Goal: Task Accomplishment & Management: Complete application form

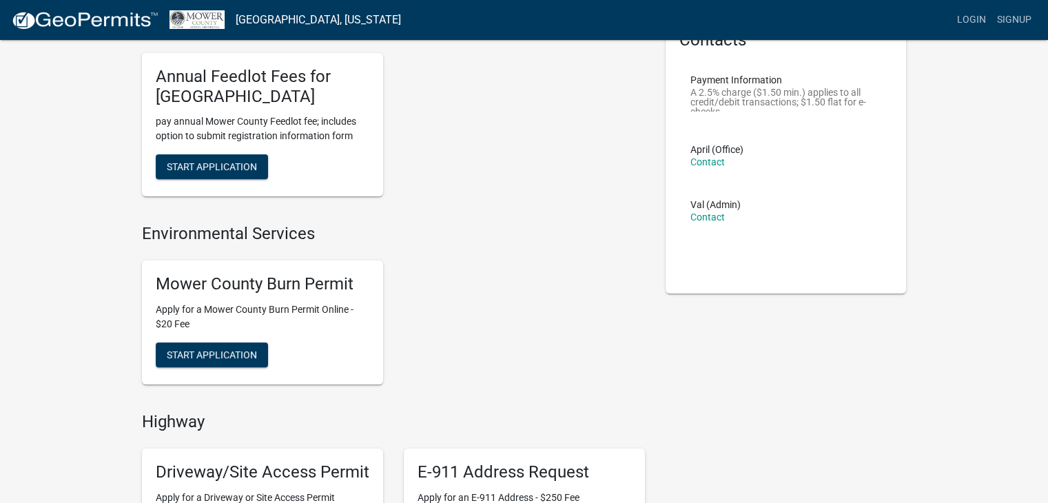
scroll to position [96, 0]
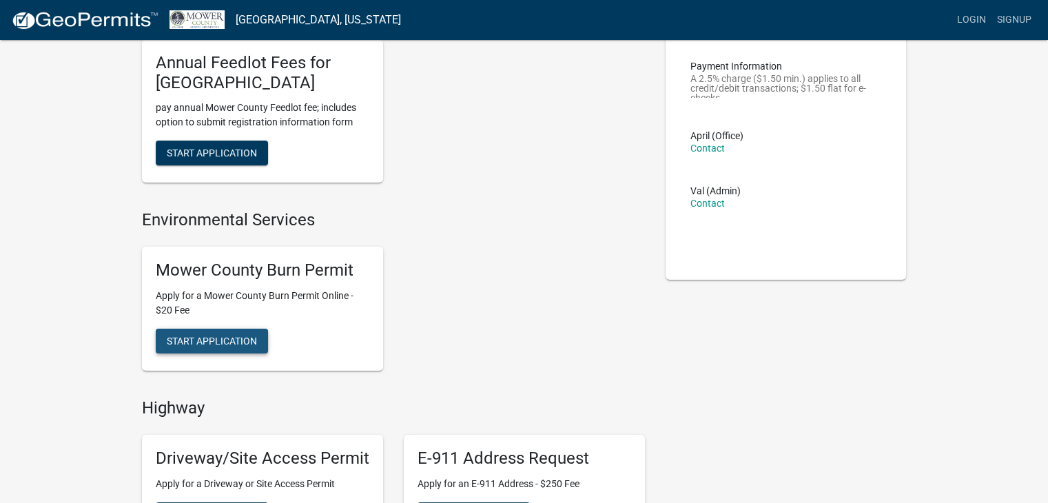
click at [218, 337] on span "Start Application" at bounding box center [212, 340] width 90 height 11
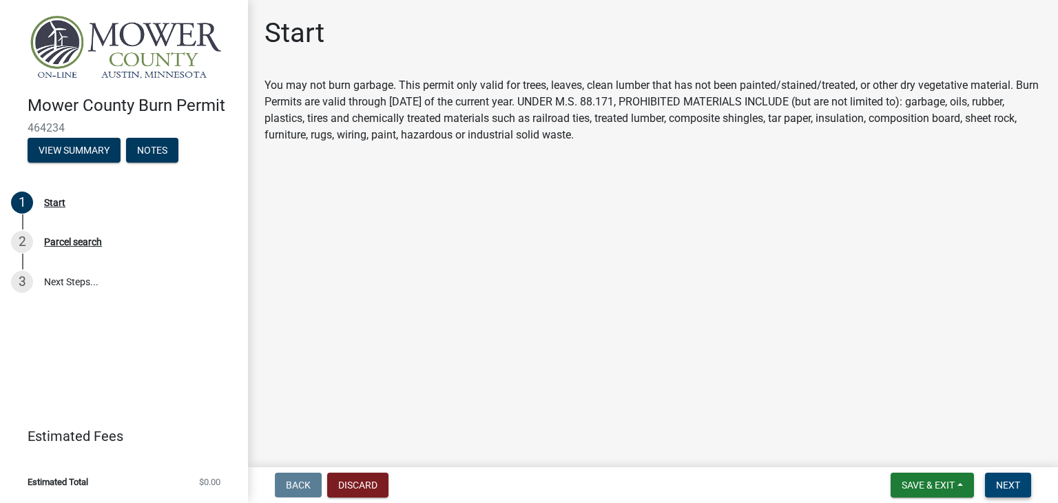
click at [1010, 480] on span "Next" at bounding box center [1008, 485] width 24 height 11
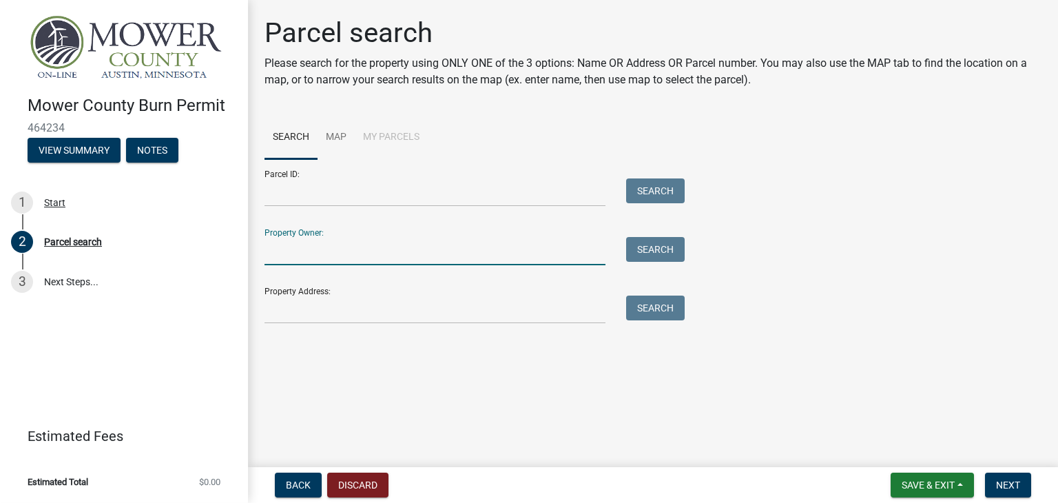
click at [404, 252] on input "Property Owner:" at bounding box center [435, 251] width 341 height 28
type input "staver"
click at [661, 249] on button "Search" at bounding box center [655, 249] width 59 height 25
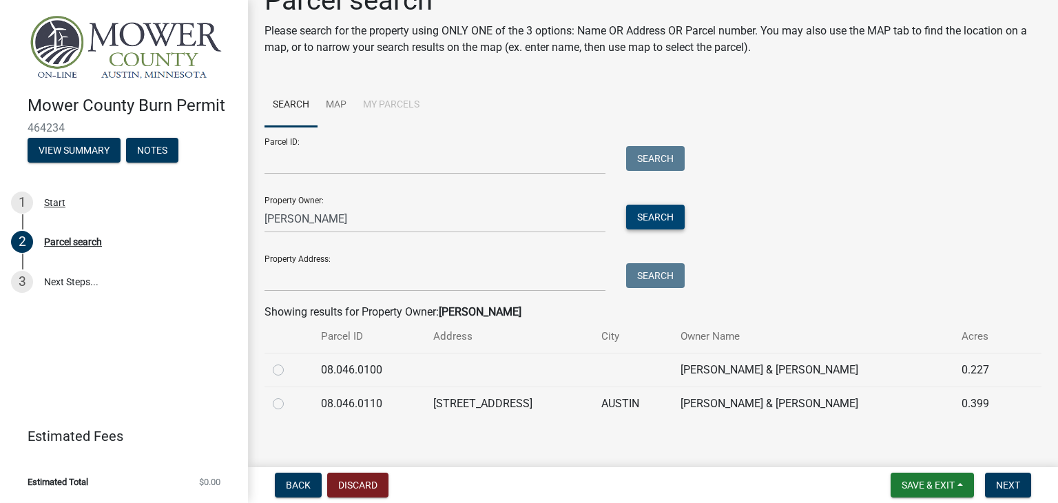
scroll to position [44, 0]
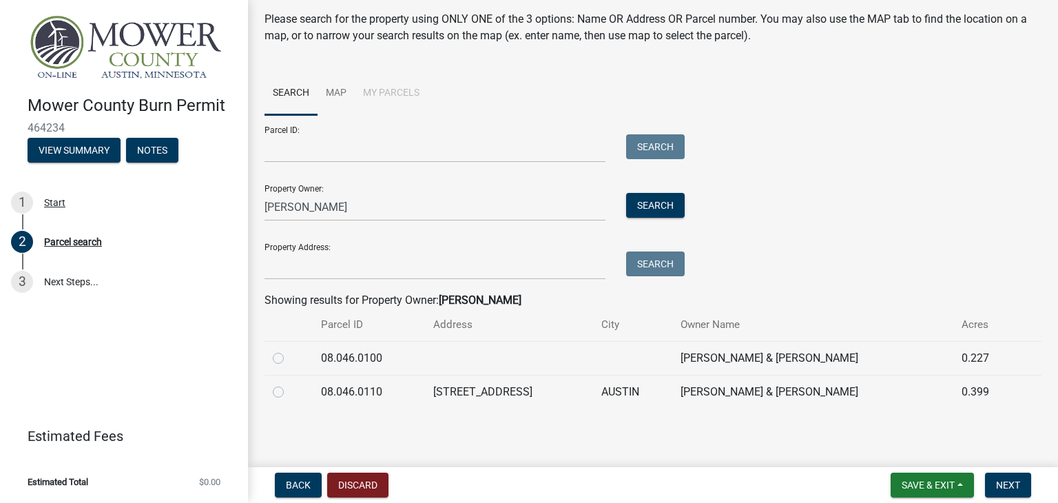
click at [289, 350] on label at bounding box center [289, 350] width 0 height 0
click at [289, 359] on input "radio" at bounding box center [293, 354] width 9 height 9
radio input "true"
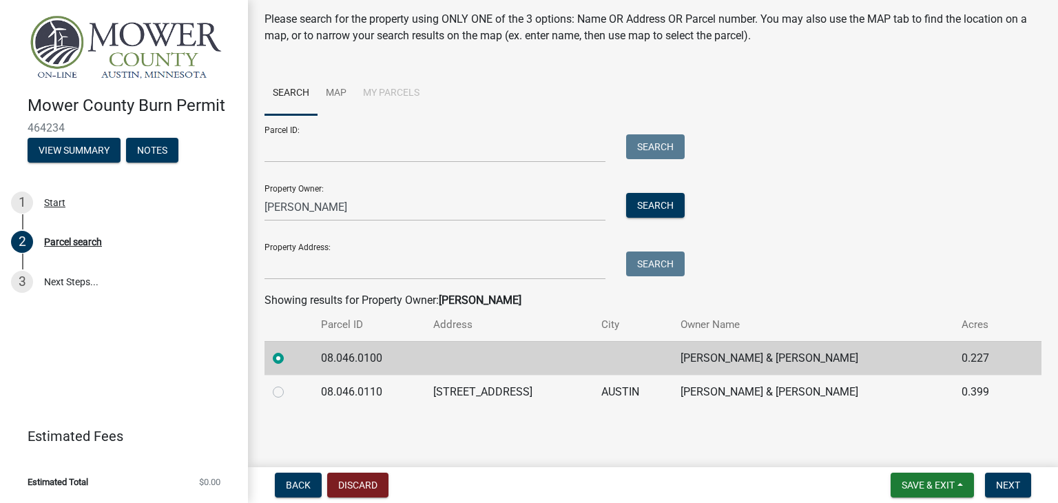
click at [289, 384] on label at bounding box center [289, 384] width 0 height 0
click at [289, 392] on input "radio" at bounding box center [293, 388] width 9 height 9
radio input "true"
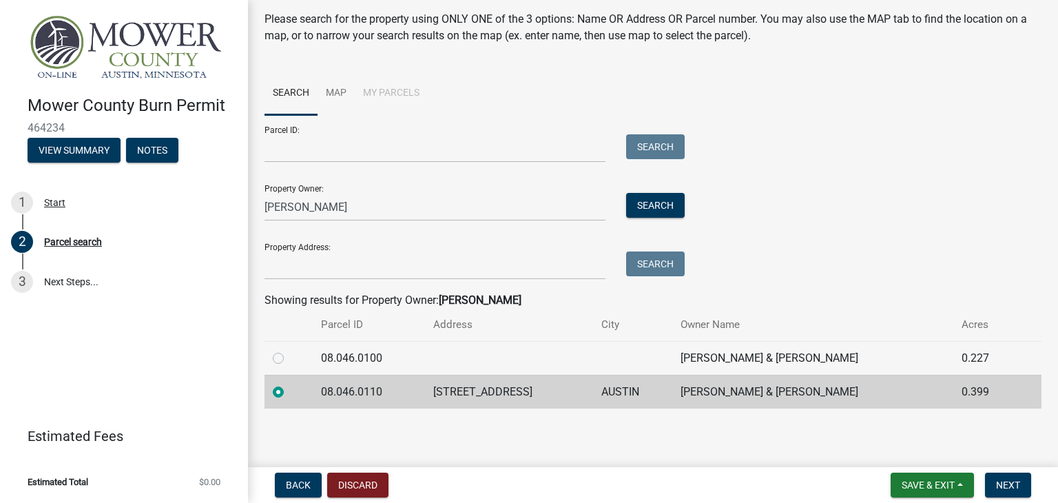
click at [289, 350] on label at bounding box center [289, 350] width 0 height 0
click at [289, 356] on input "radio" at bounding box center [293, 354] width 9 height 9
radio input "true"
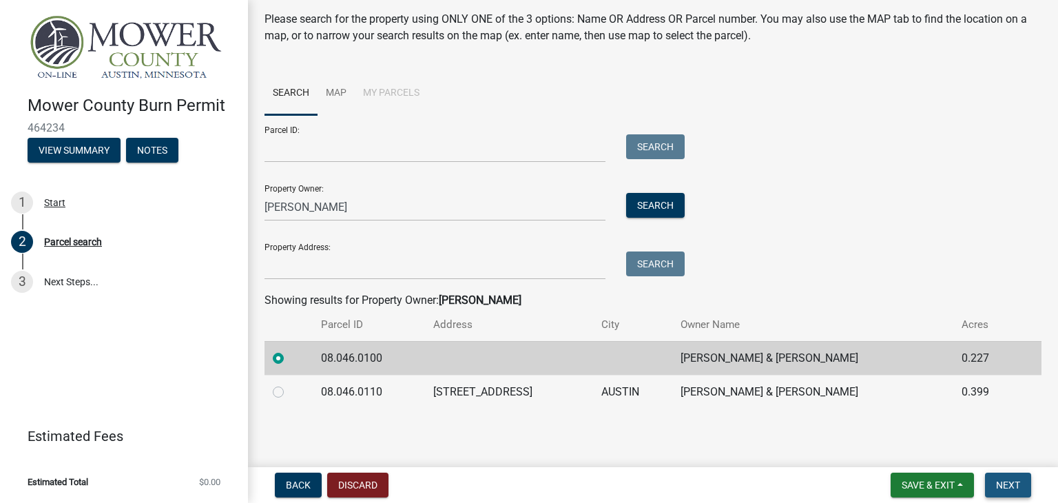
click at [1001, 487] on span "Next" at bounding box center [1008, 485] width 24 height 11
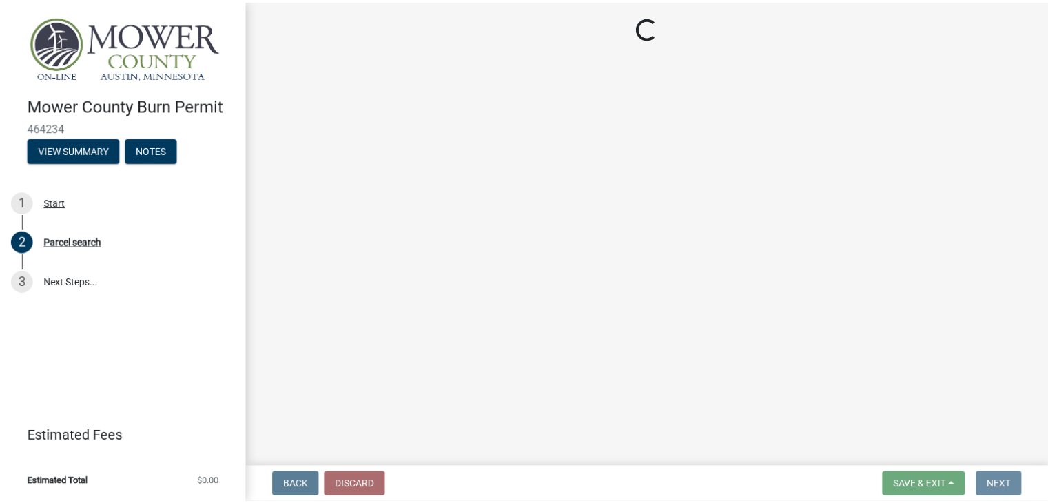
scroll to position [0, 0]
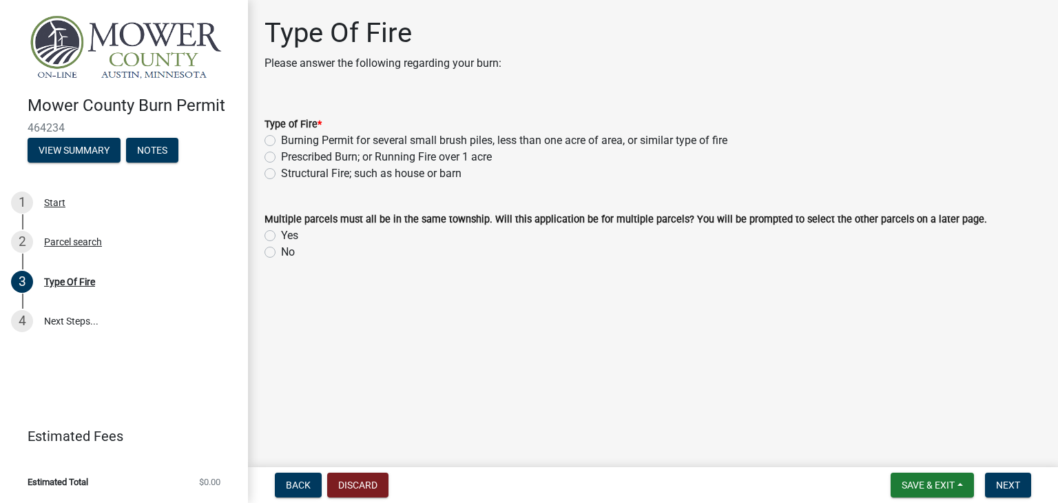
click at [281, 141] on label "Burning Permit for several small brush piles, less than one acre of area, or si…" at bounding box center [504, 140] width 447 height 17
click at [281, 141] on input "Burning Permit for several small brush piles, less than one acre of area, or si…" at bounding box center [285, 136] width 9 height 9
radio input "true"
click at [281, 252] on label "No" at bounding box center [288, 252] width 14 height 17
click at [281, 252] on input "No" at bounding box center [285, 248] width 9 height 9
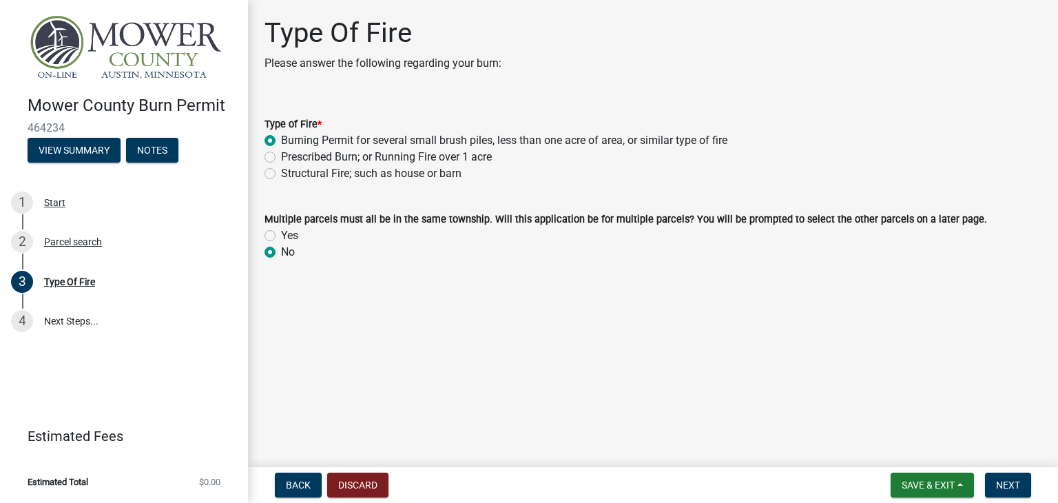
radio input "true"
click at [1003, 486] on span "Next" at bounding box center [1008, 485] width 24 height 11
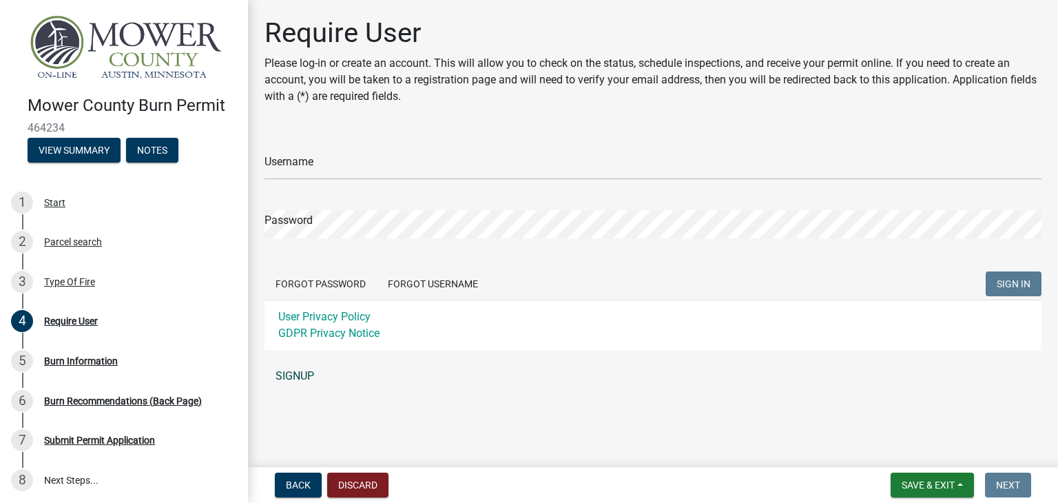
click at [287, 374] on link "SIGNUP" at bounding box center [653, 376] width 777 height 28
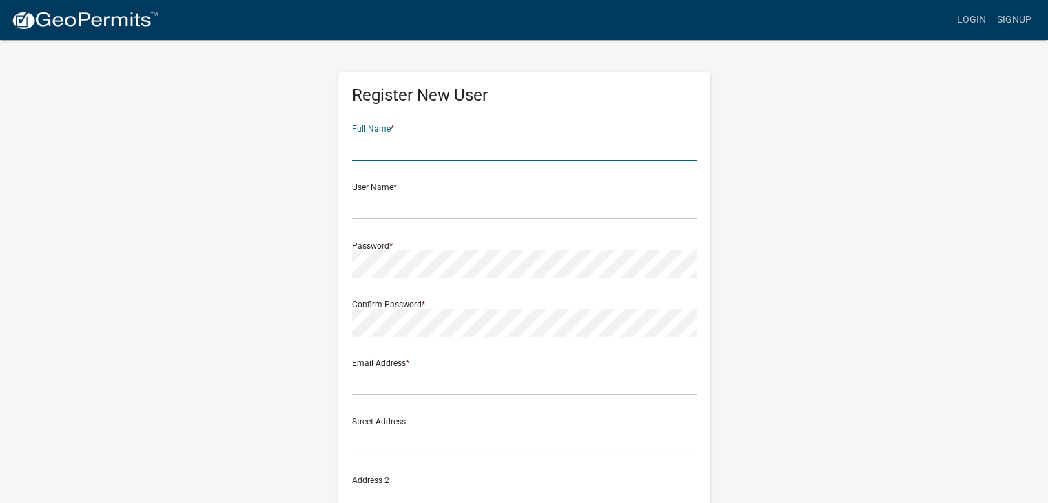
click at [416, 151] on input "text" at bounding box center [524, 147] width 345 height 28
click at [430, 151] on input "Samantha" at bounding box center [524, 147] width 345 height 28
type input "Samantha Staver"
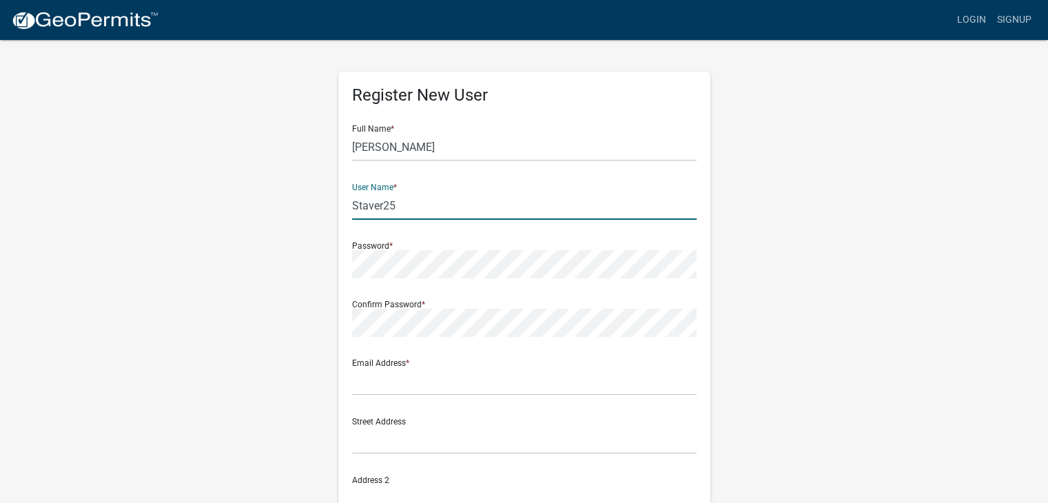
type input "Staver25"
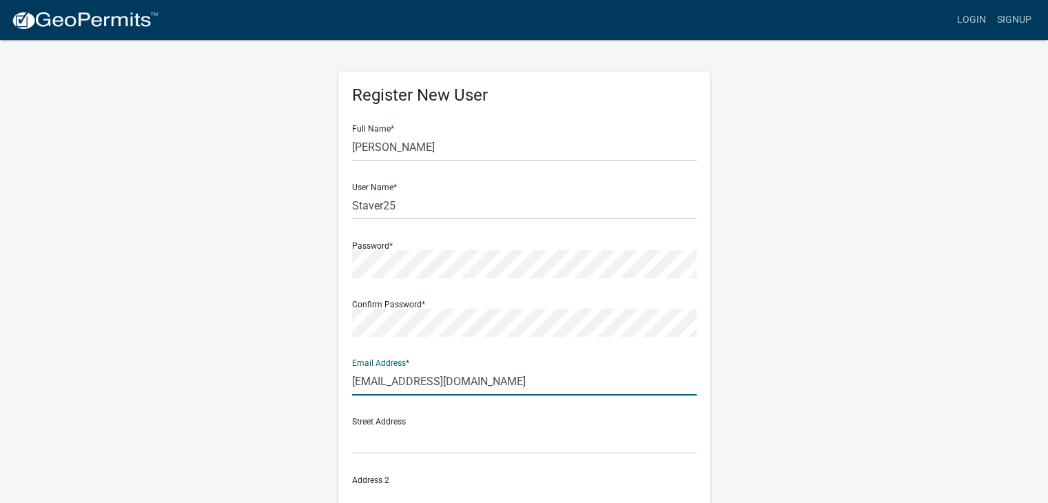
type input "samanthastaver@gmail.com"
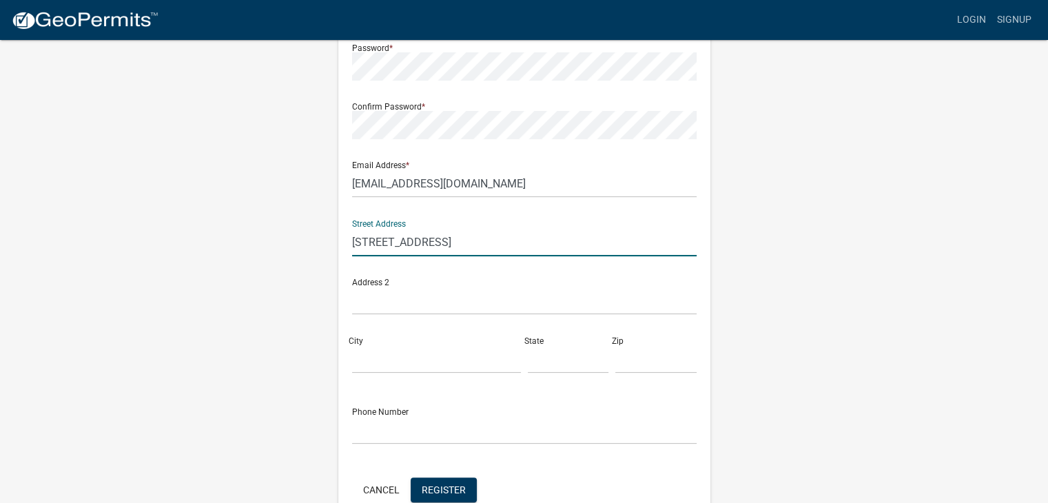
scroll to position [200, 0]
type input "[STREET_ADDRESS]"
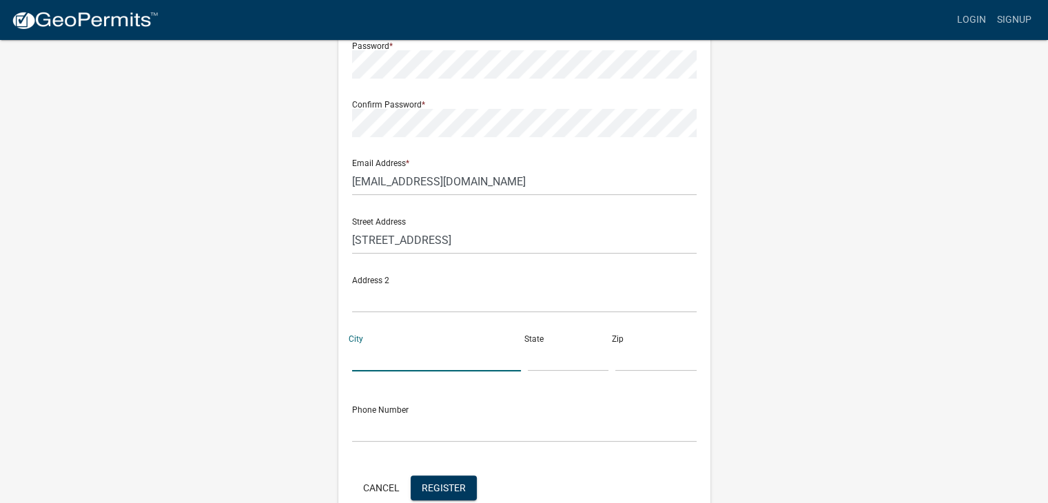
click at [420, 345] on input "City" at bounding box center [436, 357] width 169 height 28
type input "austin"
type input "mn"
type input "55912"
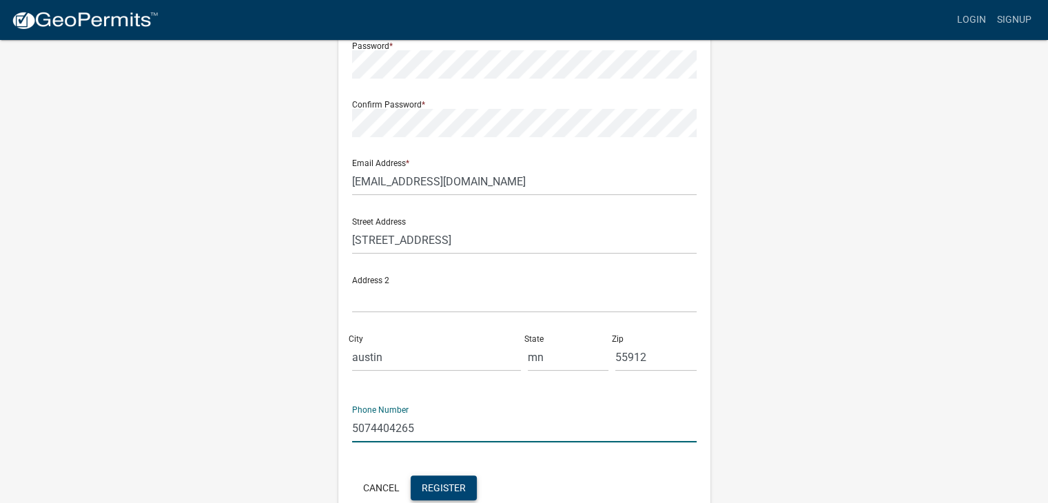
type input "5074404265"
click at [454, 491] on span "Register" at bounding box center [444, 487] width 44 height 11
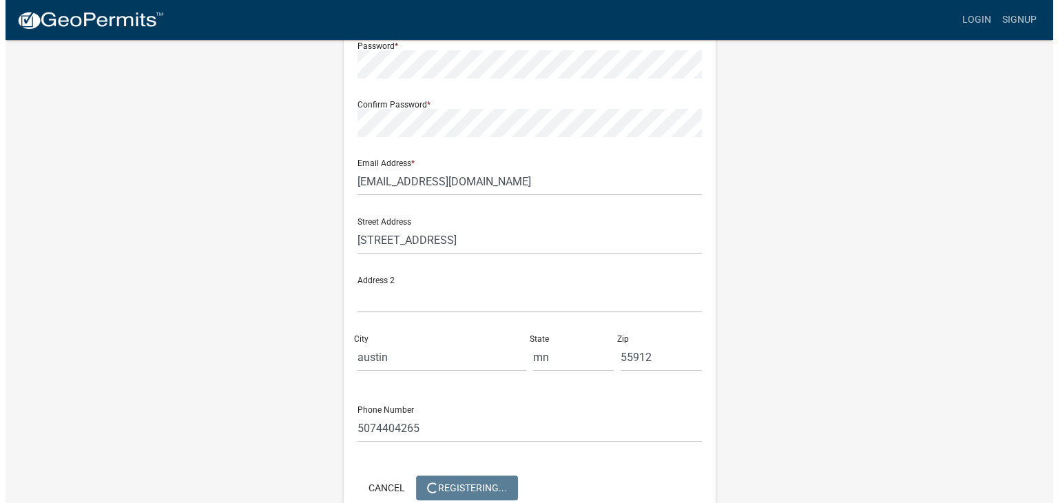
scroll to position [0, 0]
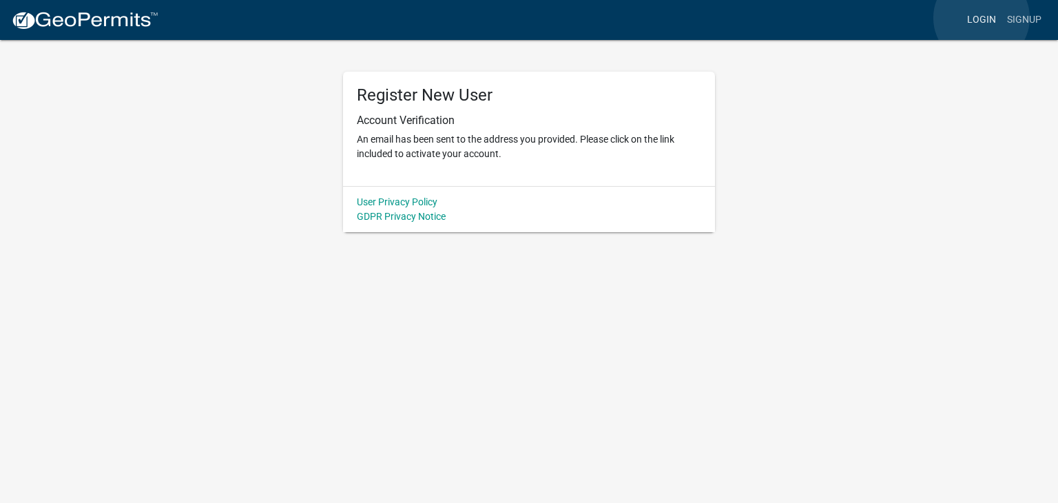
click at [982, 18] on link "Login" at bounding box center [982, 20] width 40 height 26
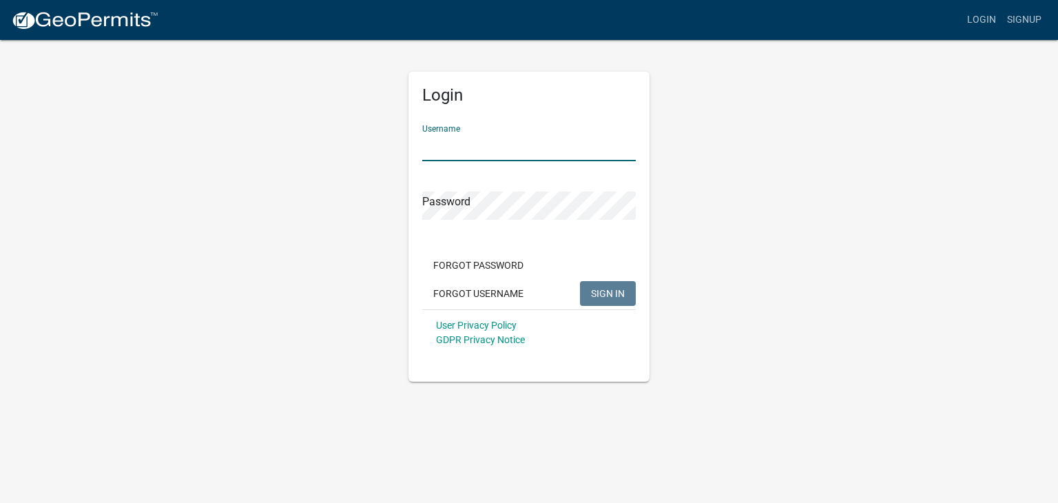
click at [562, 152] on input "Username" at bounding box center [529, 147] width 214 height 28
type input "Staver25"
click at [580, 281] on button "SIGN IN" at bounding box center [608, 293] width 56 height 25
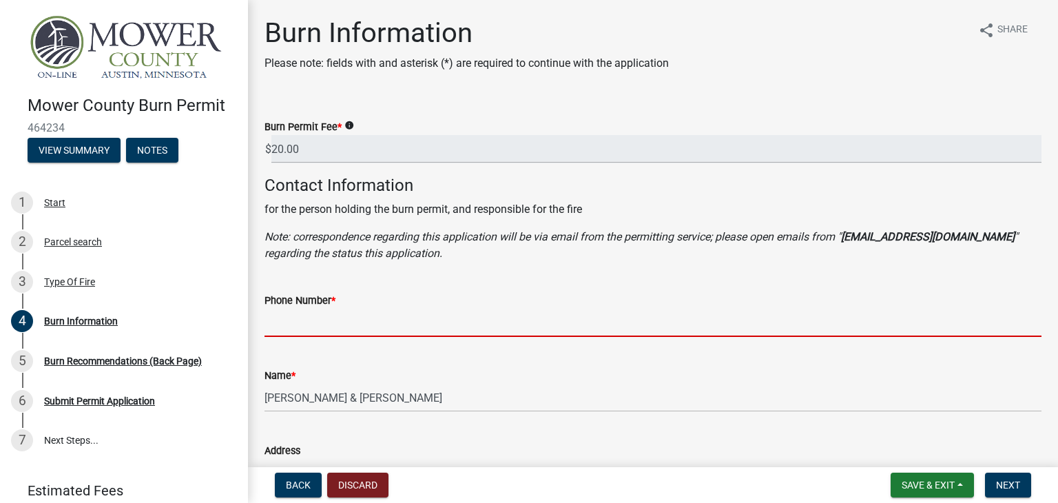
click at [369, 329] on input "Phone Number *" at bounding box center [653, 323] width 777 height 28
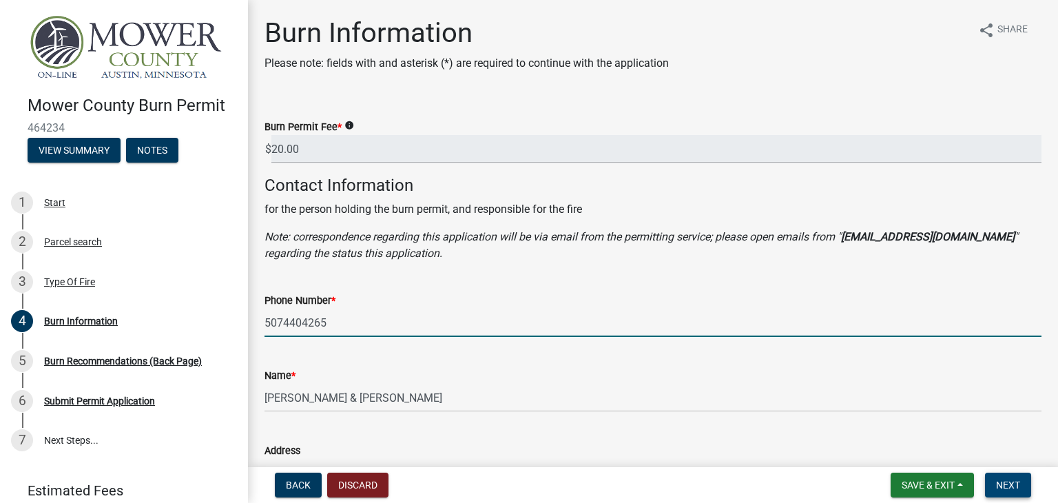
type input "5074404265"
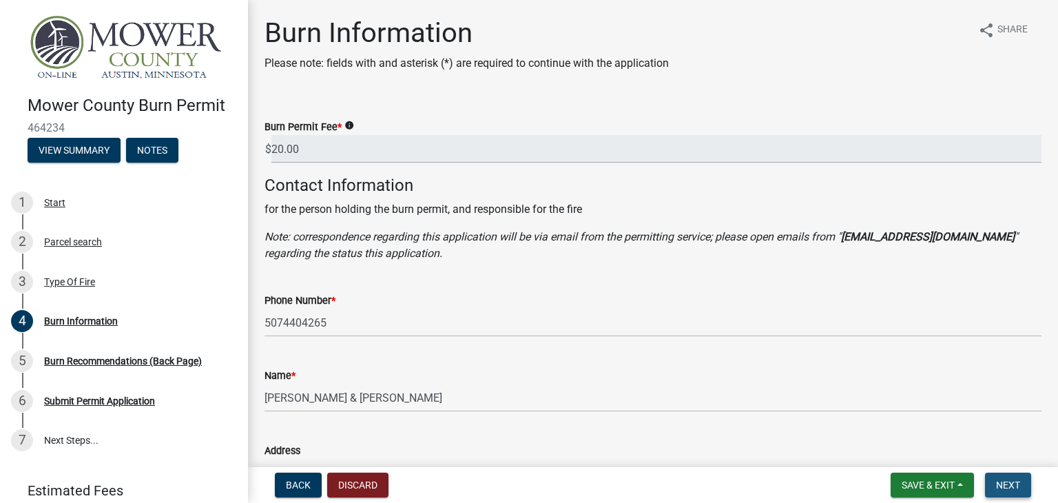
click at [1003, 480] on span "Next" at bounding box center [1008, 485] width 24 height 11
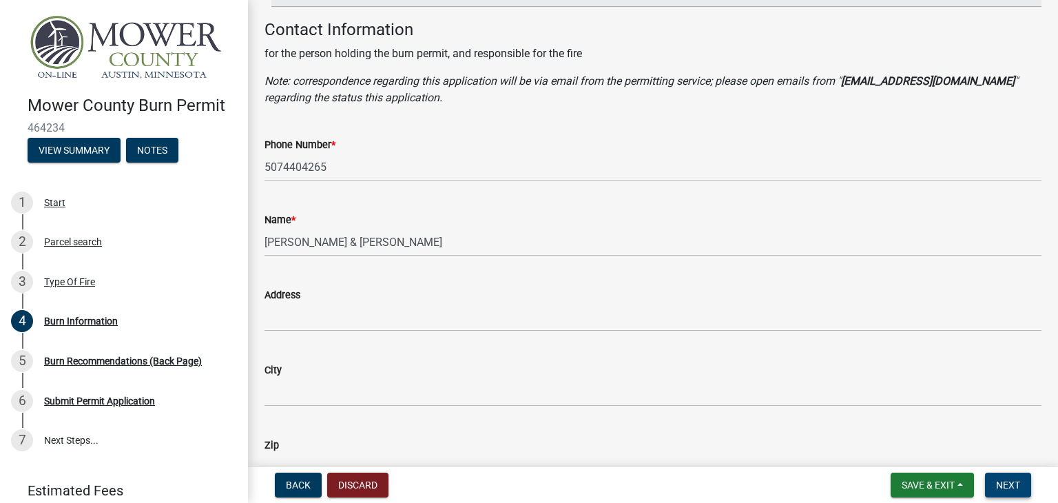
scroll to position [165, 0]
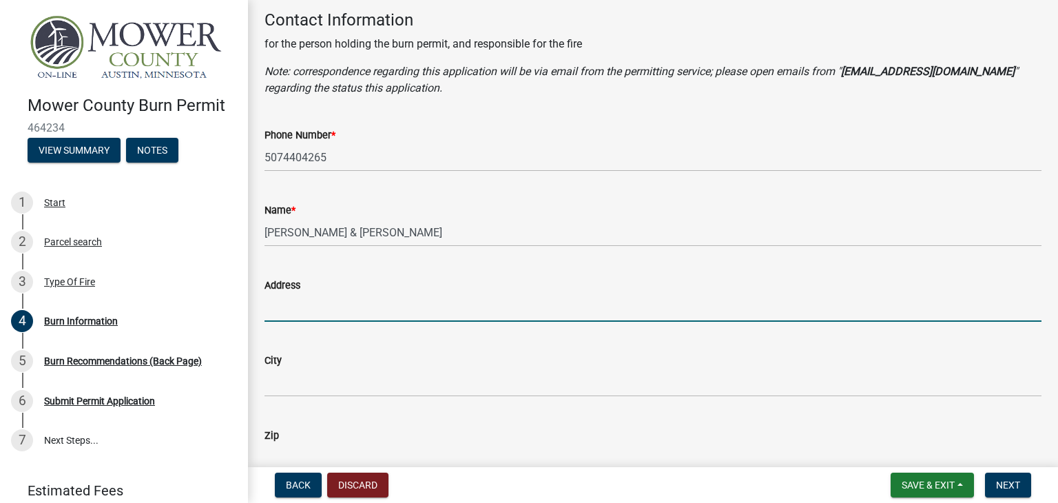
click at [392, 299] on input "Address" at bounding box center [653, 308] width 777 height 28
type input "[STREET_ADDRESS]"
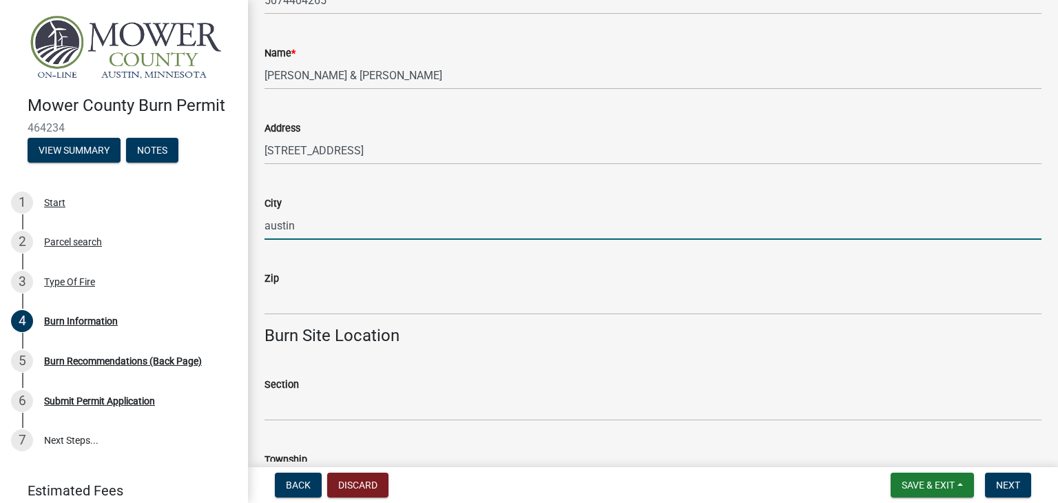
scroll to position [324, 0]
type input "austin"
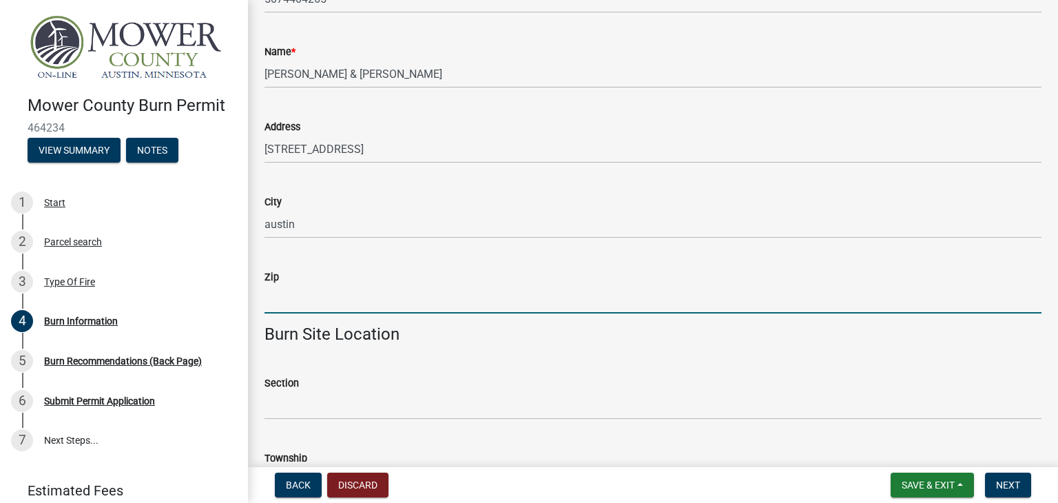
click at [331, 298] on input "Zip" at bounding box center [653, 299] width 777 height 28
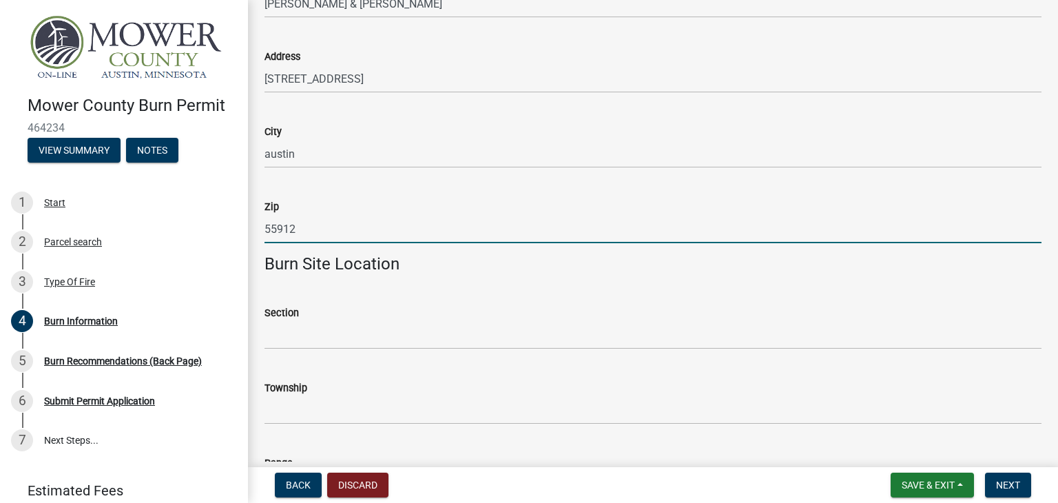
scroll to position [402, 0]
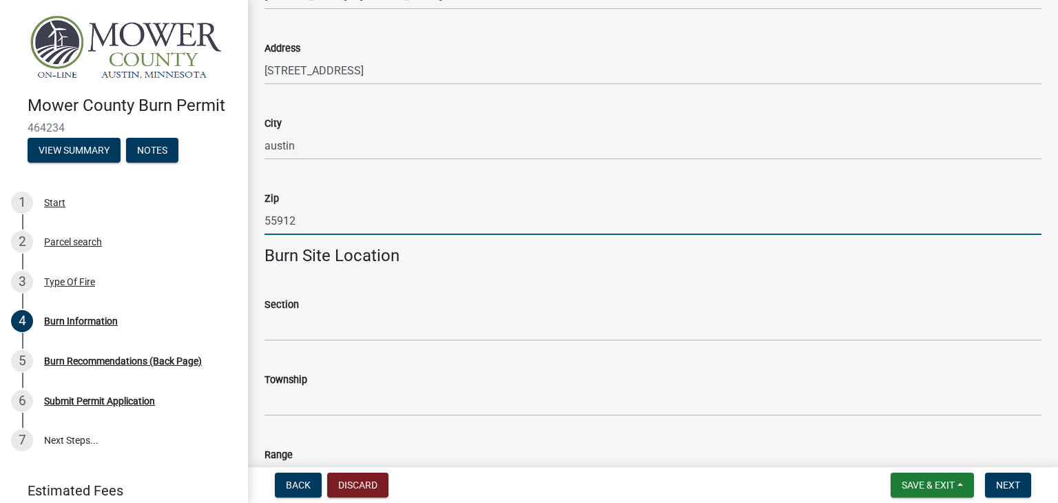
type input "55912"
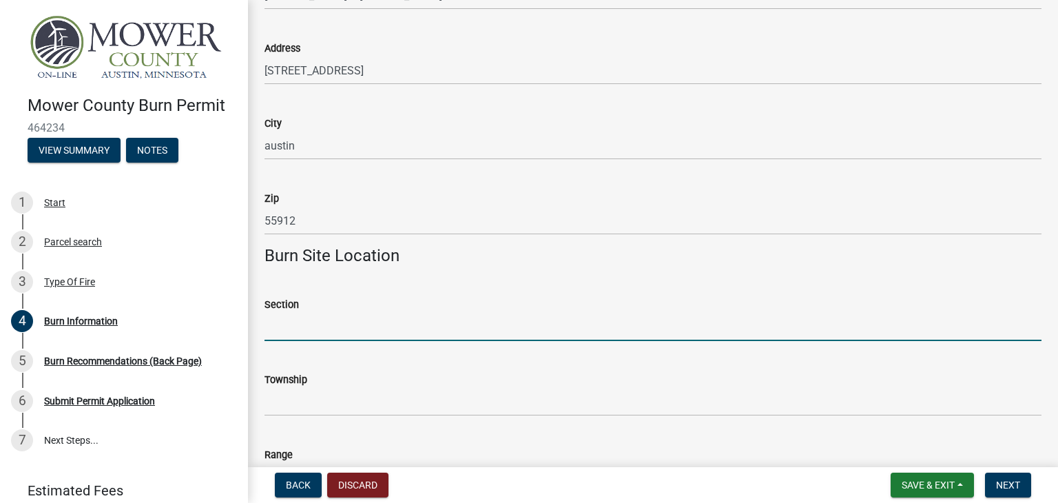
click at [380, 325] on input "Section" at bounding box center [653, 327] width 777 height 28
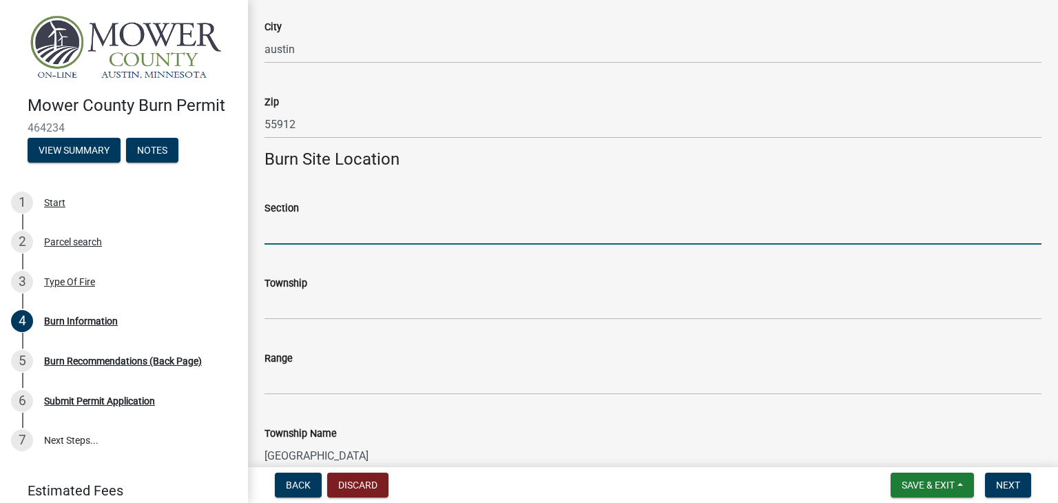
scroll to position [499, 0]
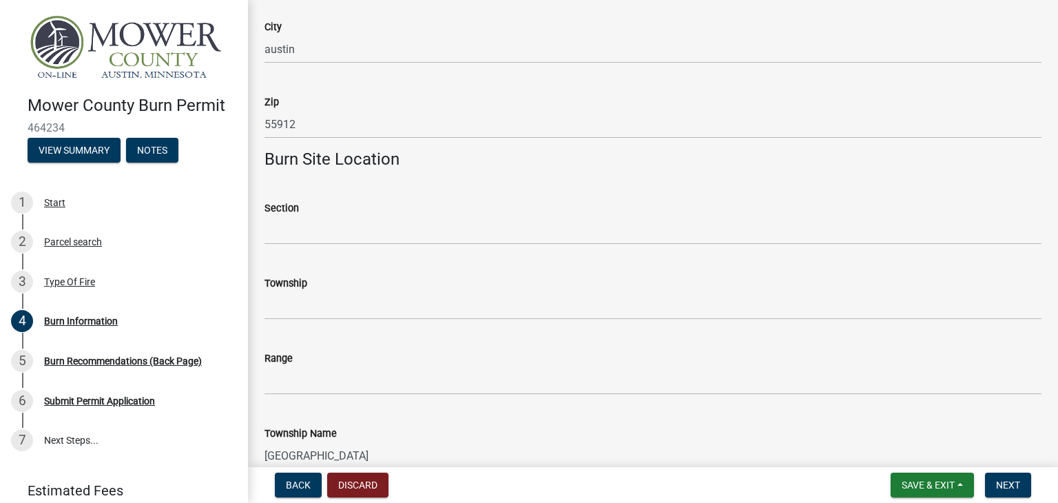
click at [270, 204] on label "Section" at bounding box center [282, 209] width 34 height 10
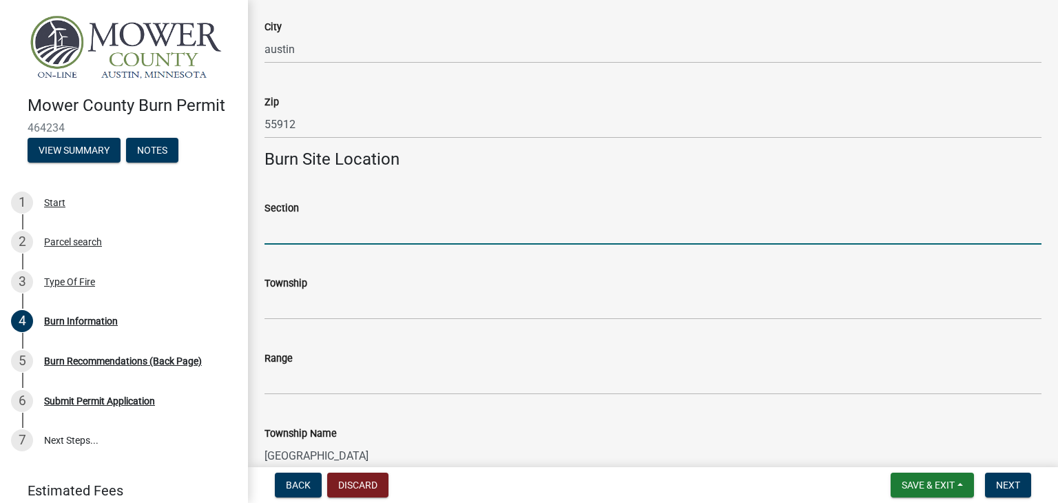
click at [270, 216] on input "Section" at bounding box center [653, 230] width 777 height 28
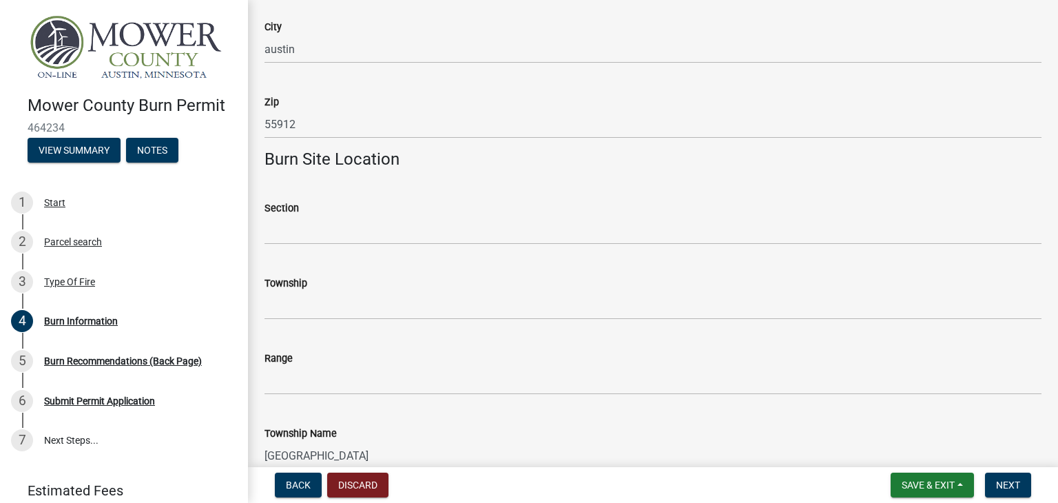
click at [270, 204] on label "Section" at bounding box center [282, 209] width 34 height 10
click at [270, 216] on input "Section" at bounding box center [653, 230] width 777 height 28
click at [270, 204] on label "Section" at bounding box center [282, 209] width 34 height 10
click at [270, 216] on input "Section" at bounding box center [653, 230] width 777 height 28
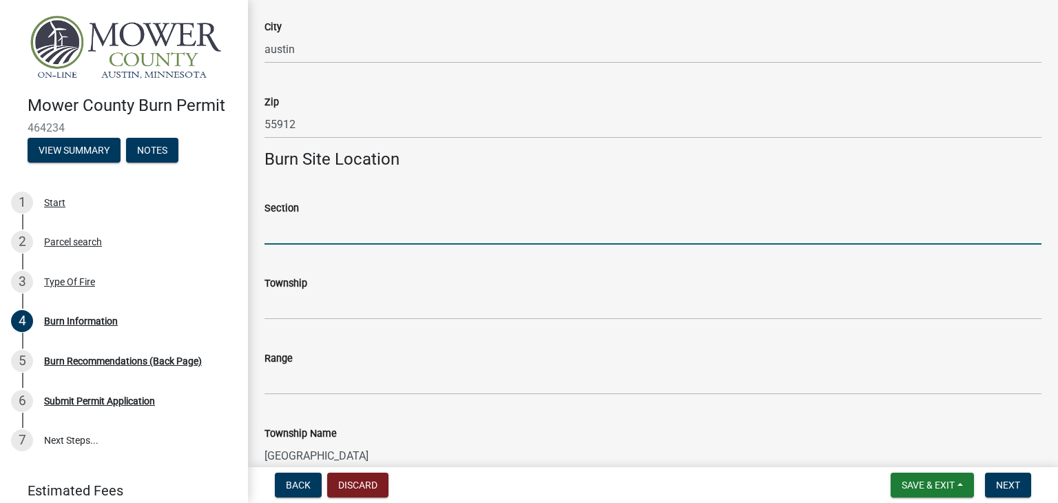
click at [324, 220] on input "Section" at bounding box center [653, 230] width 777 height 28
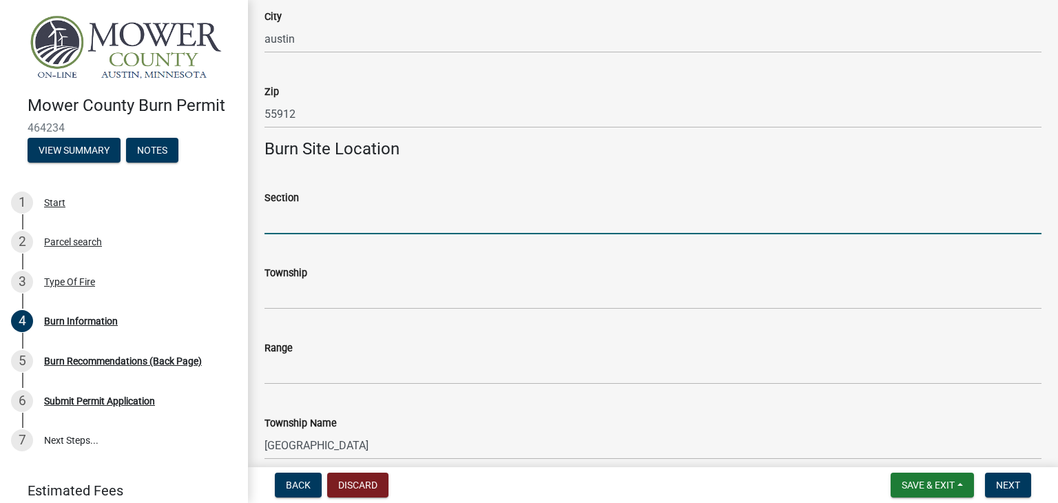
scroll to position [510, 0]
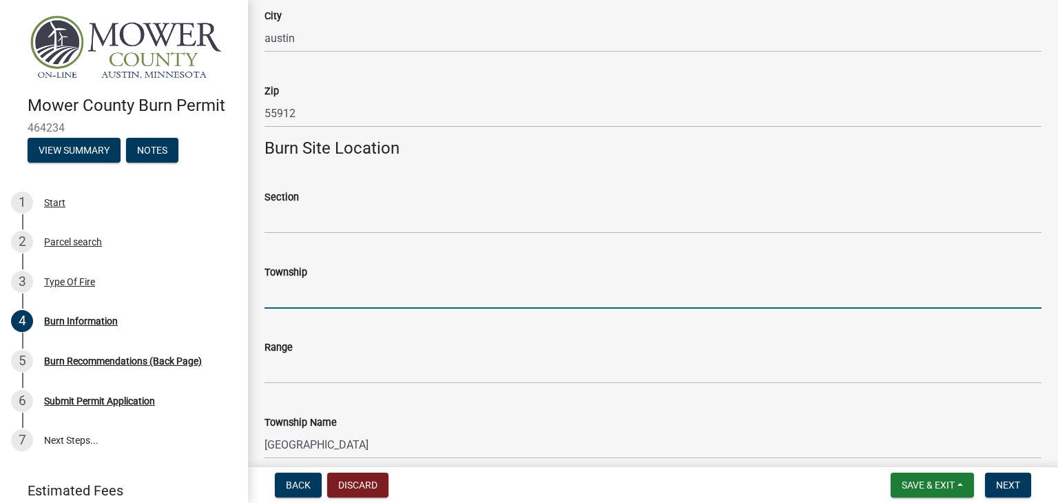
click at [344, 285] on input "Township" at bounding box center [653, 294] width 777 height 28
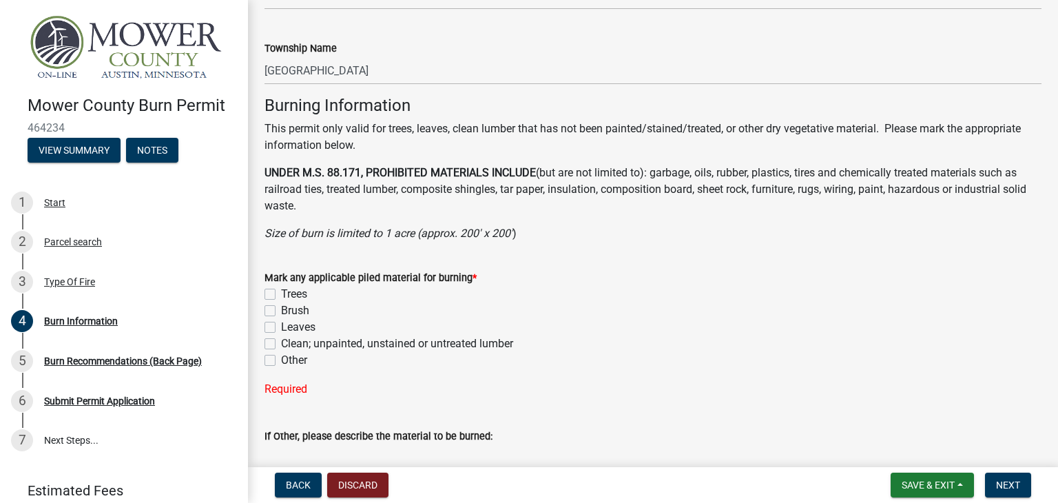
scroll to position [885, 0]
type input "Lansing"
click at [281, 293] on label "Trees" at bounding box center [294, 293] width 26 height 17
click at [281, 293] on input "Trees" at bounding box center [285, 289] width 9 height 9
checkbox input "true"
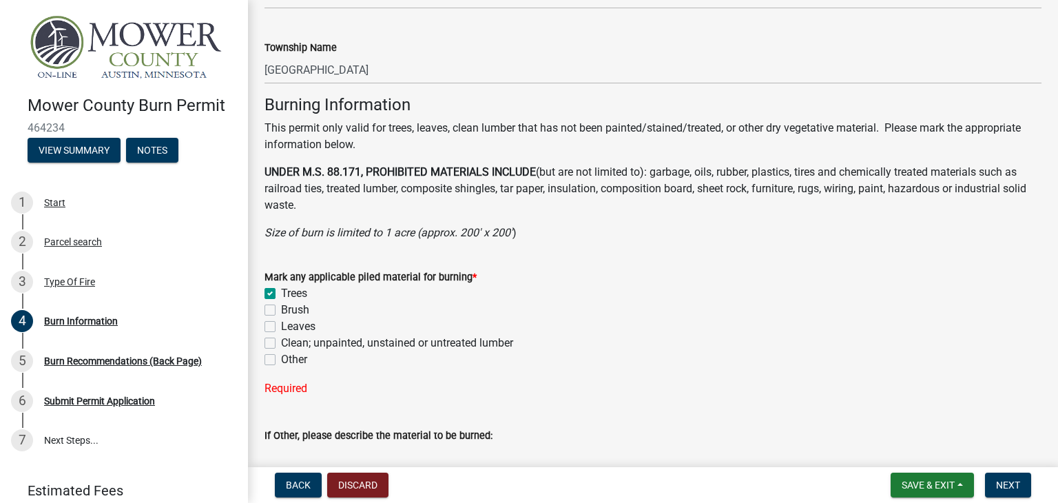
checkbox input "false"
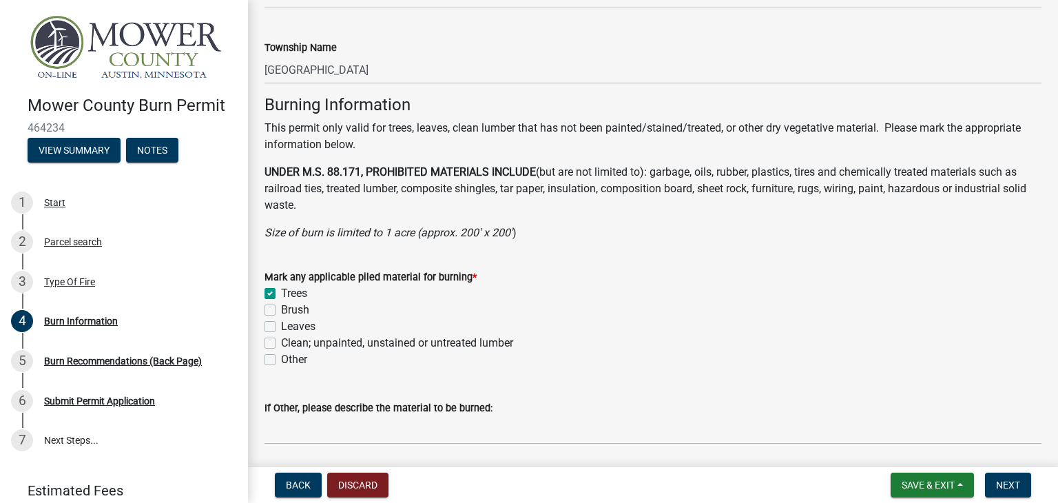
click at [281, 309] on label "Brush" at bounding box center [295, 310] width 28 height 17
click at [281, 309] on input "Brush" at bounding box center [285, 306] width 9 height 9
checkbox input "true"
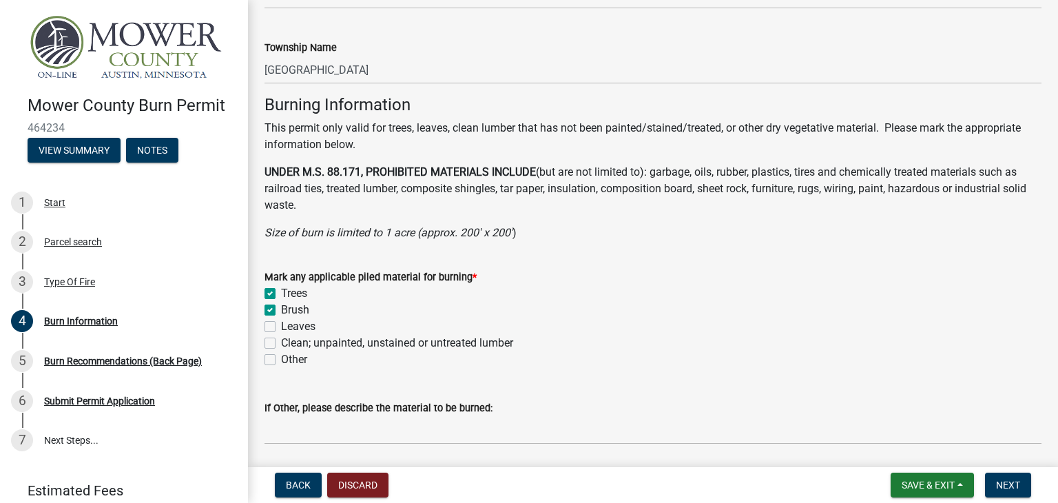
checkbox input "false"
click at [281, 331] on label "Leaves" at bounding box center [298, 326] width 34 height 17
click at [281, 327] on input "Leaves" at bounding box center [285, 322] width 9 height 9
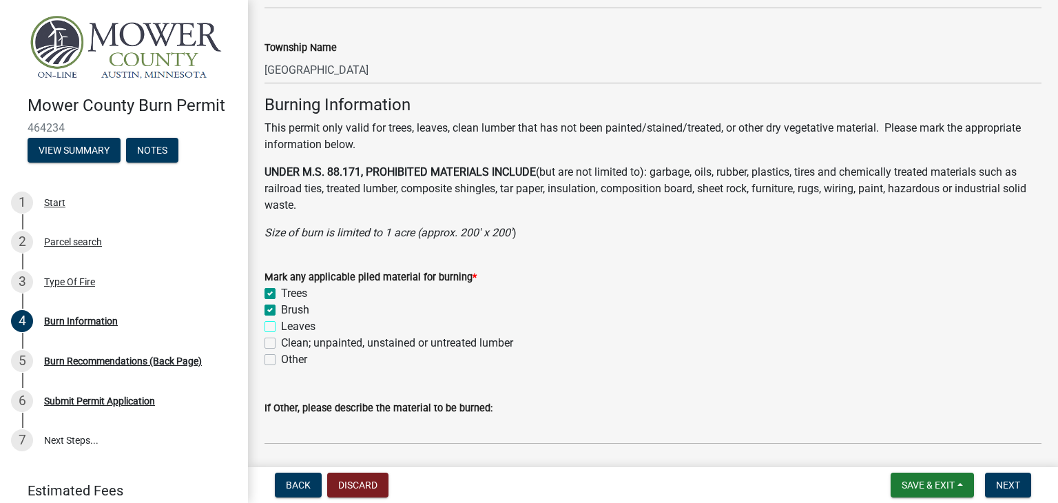
checkbox input "true"
checkbox input "false"
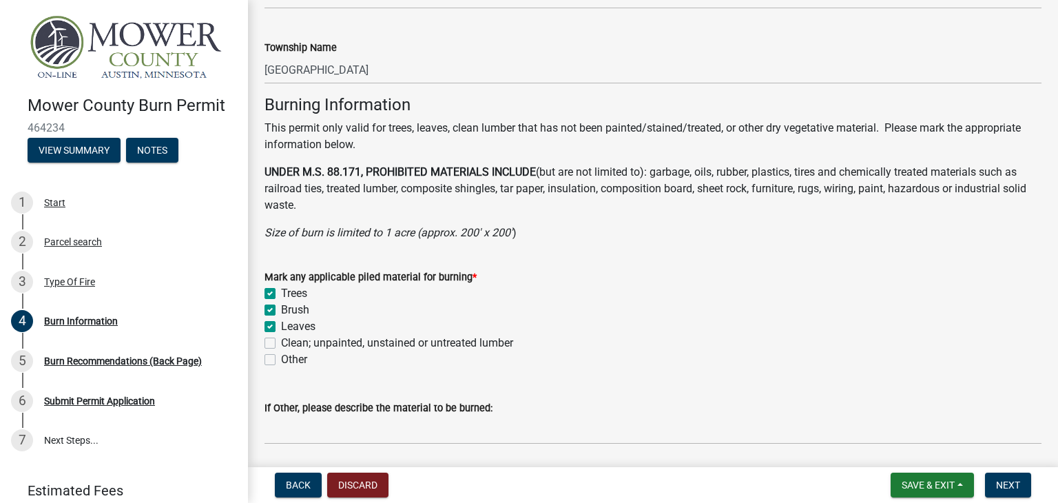
checkbox input "false"
click at [281, 341] on label "Clean; unpainted, unstained or untreated lumber" at bounding box center [397, 343] width 232 height 17
click at [281, 341] on input "Clean; unpainted, unstained or untreated lumber" at bounding box center [285, 339] width 9 height 9
checkbox input "true"
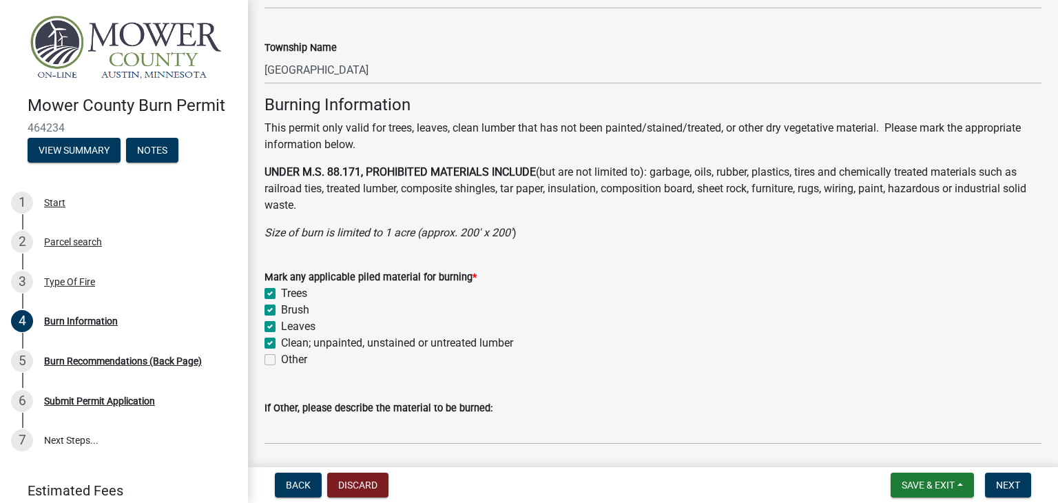
checkbox input "true"
checkbox input "false"
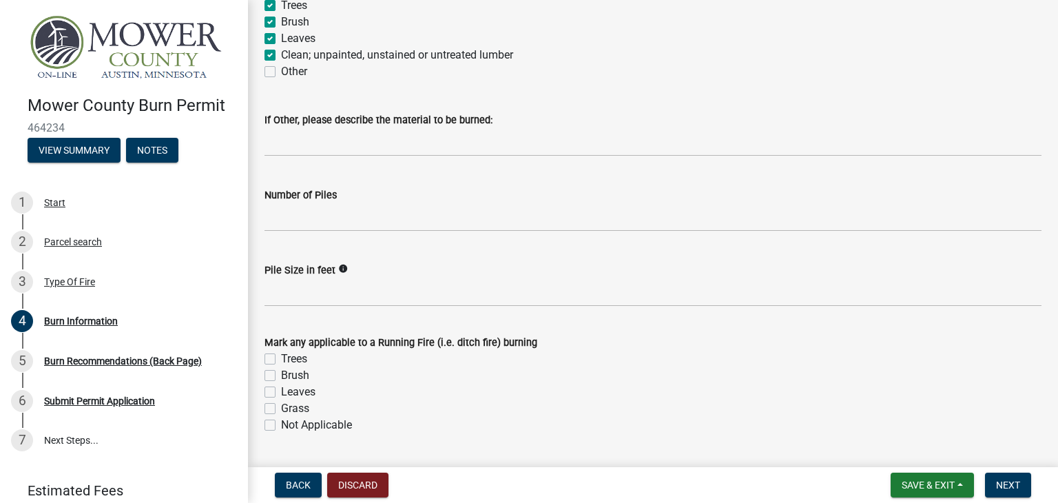
scroll to position [1171, 0]
click at [281, 429] on label "Not Applicable" at bounding box center [316, 426] width 71 height 17
click at [281, 427] on input "Not Applicable" at bounding box center [285, 422] width 9 height 9
checkbox input "true"
checkbox input "false"
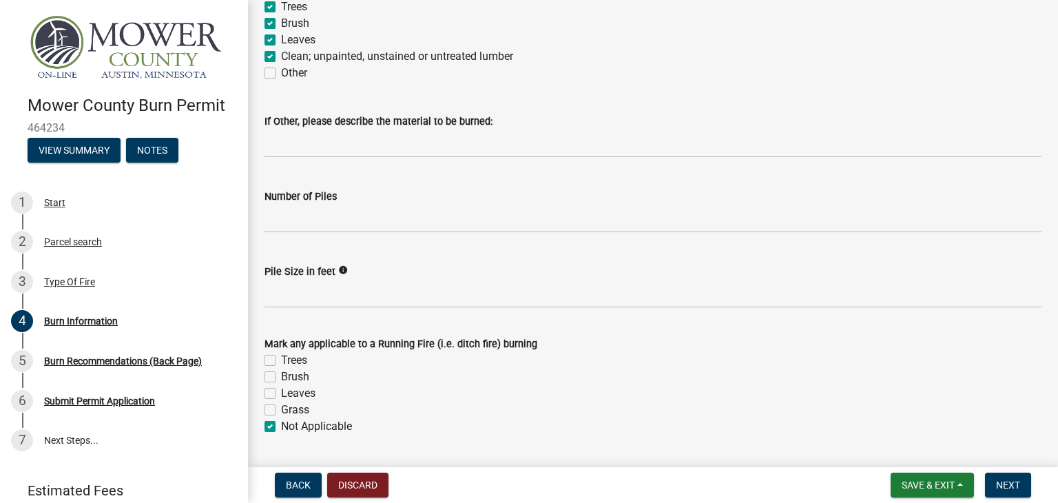
checkbox input "false"
checkbox input "true"
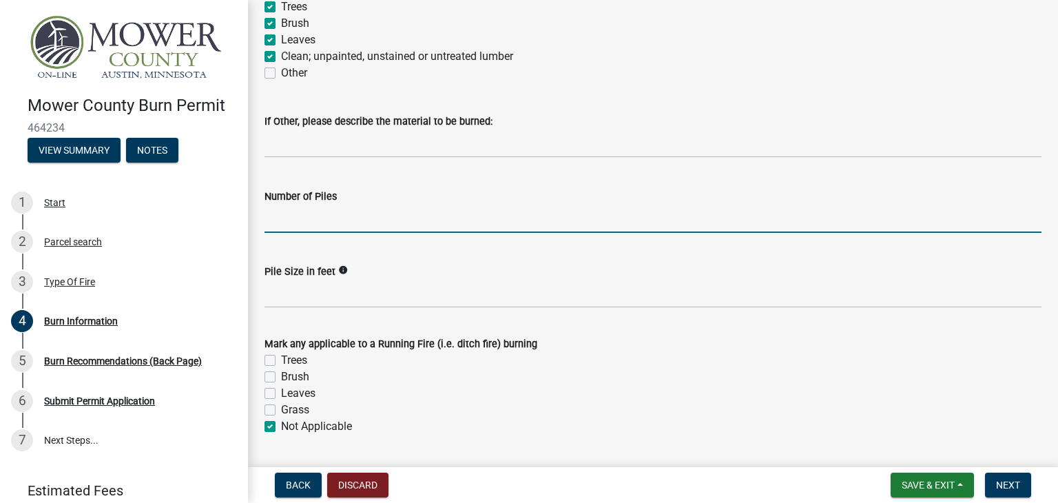
click at [311, 216] on input "Number of Piles" at bounding box center [653, 219] width 777 height 28
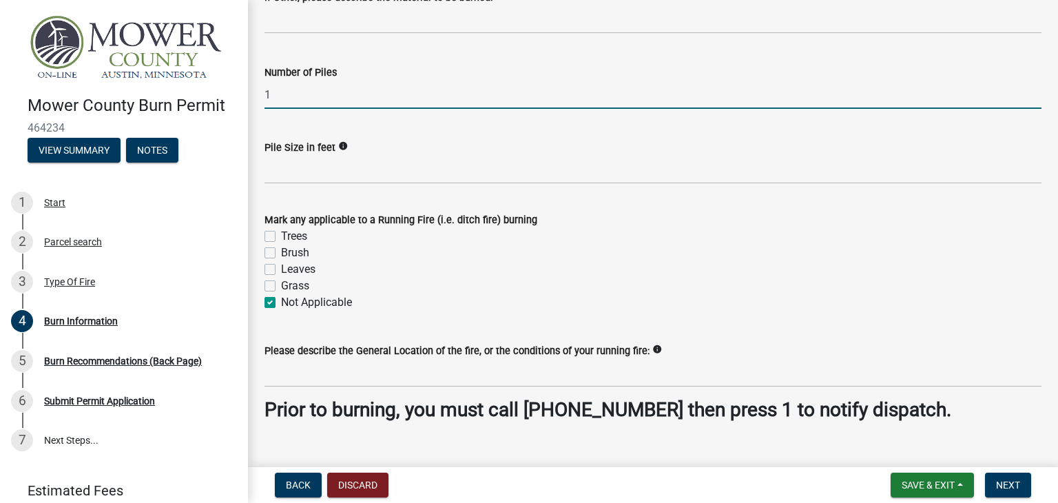
scroll to position [1320, 0]
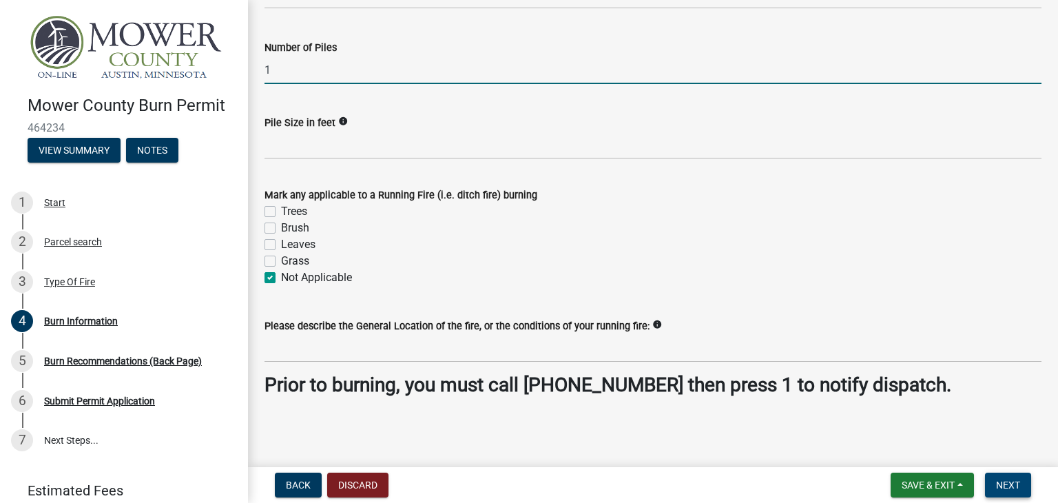
type input "1"
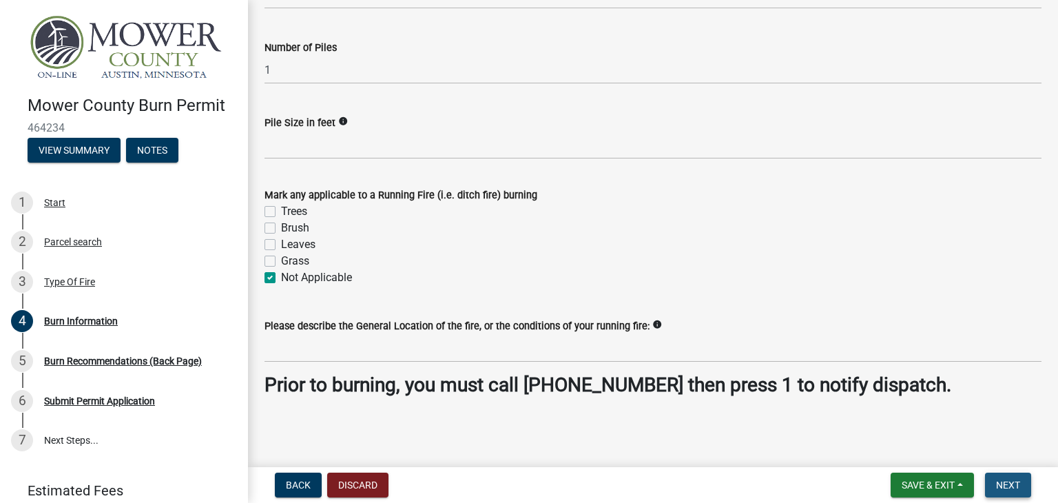
click at [1003, 482] on span "Next" at bounding box center [1008, 485] width 24 height 11
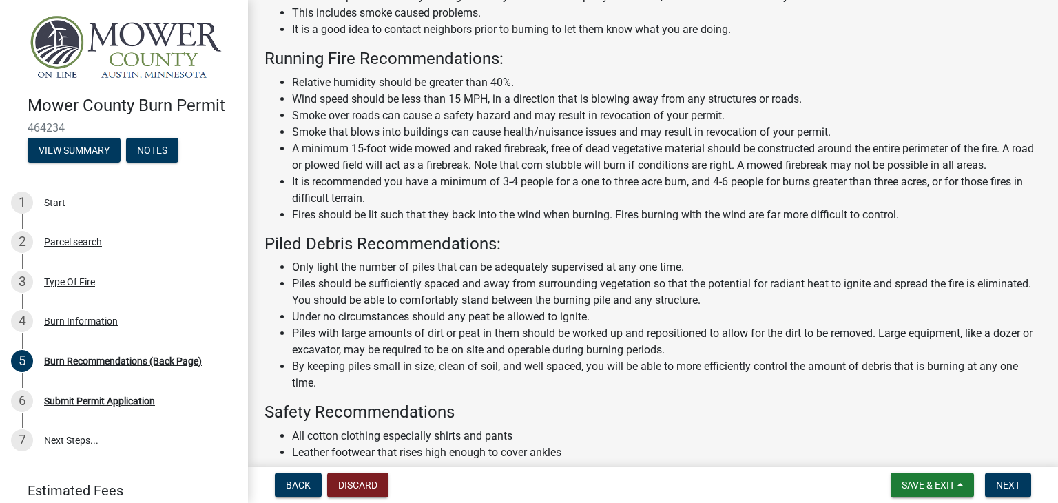
scroll to position [278, 0]
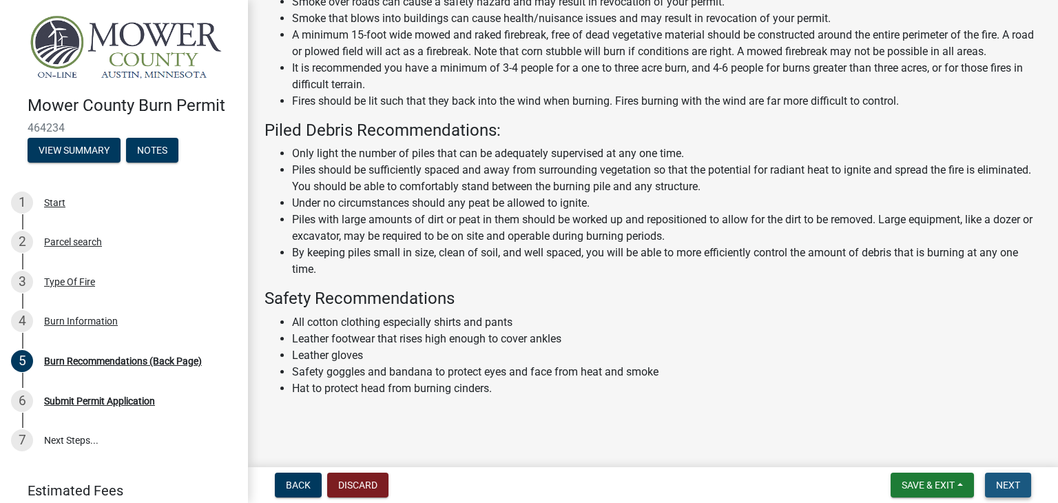
click at [1021, 479] on button "Next" at bounding box center [1008, 485] width 46 height 25
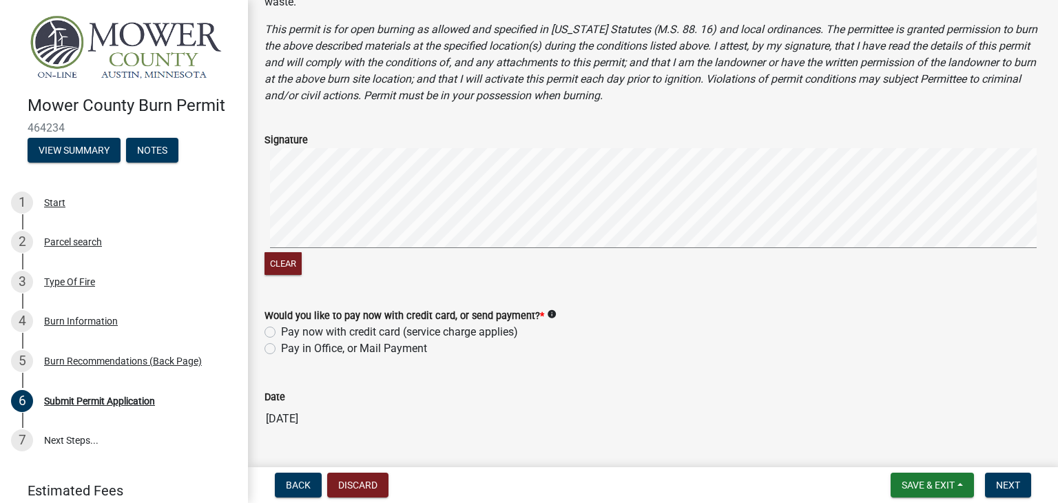
scroll to position [523, 0]
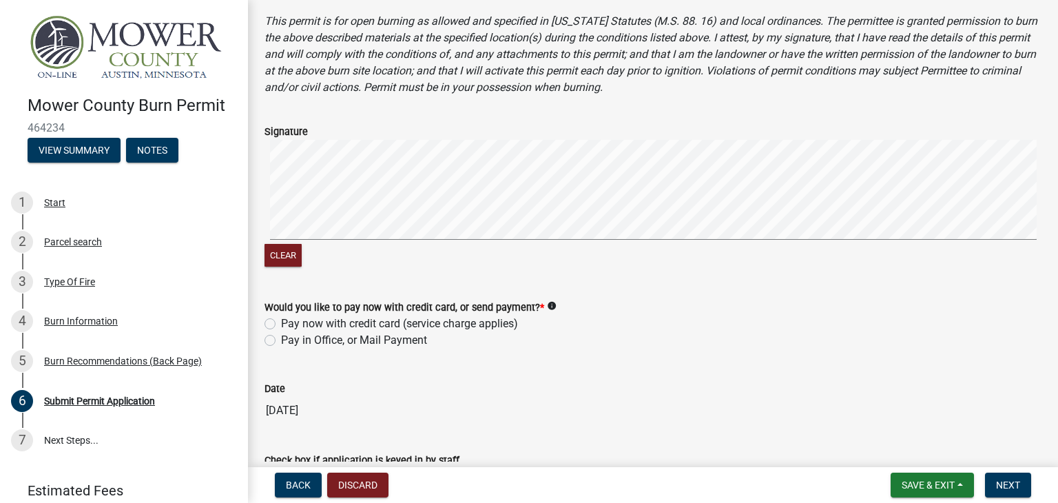
click at [281, 323] on label "Pay now with credit card (service charge applies)" at bounding box center [399, 324] width 237 height 17
click at [281, 323] on input "Pay now with credit card (service charge applies)" at bounding box center [285, 320] width 9 height 9
radio input "true"
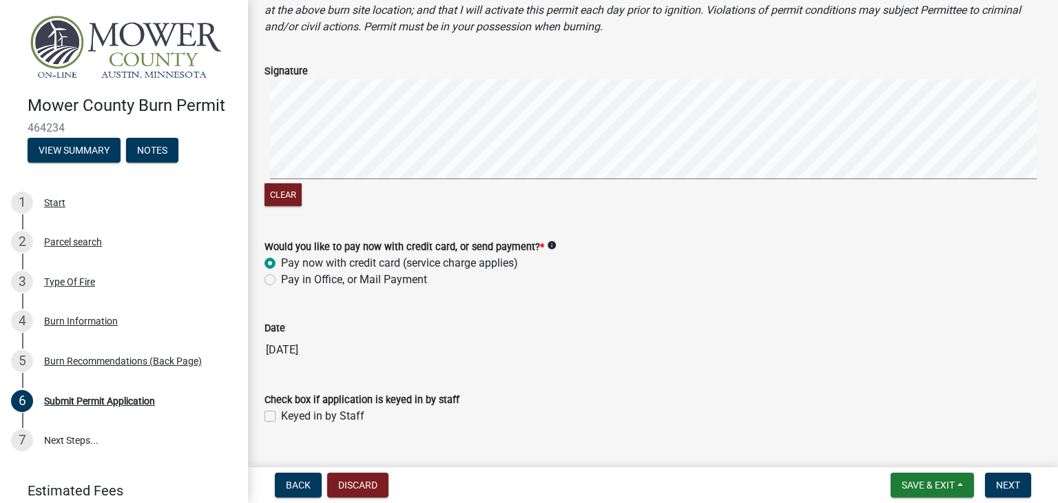
scroll to position [612, 0]
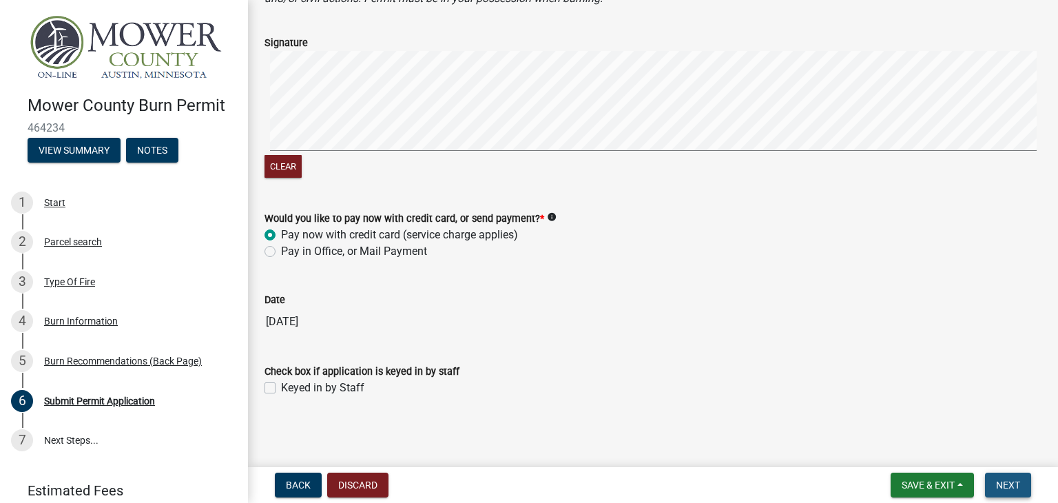
click at [1012, 486] on span "Next" at bounding box center [1008, 485] width 24 height 11
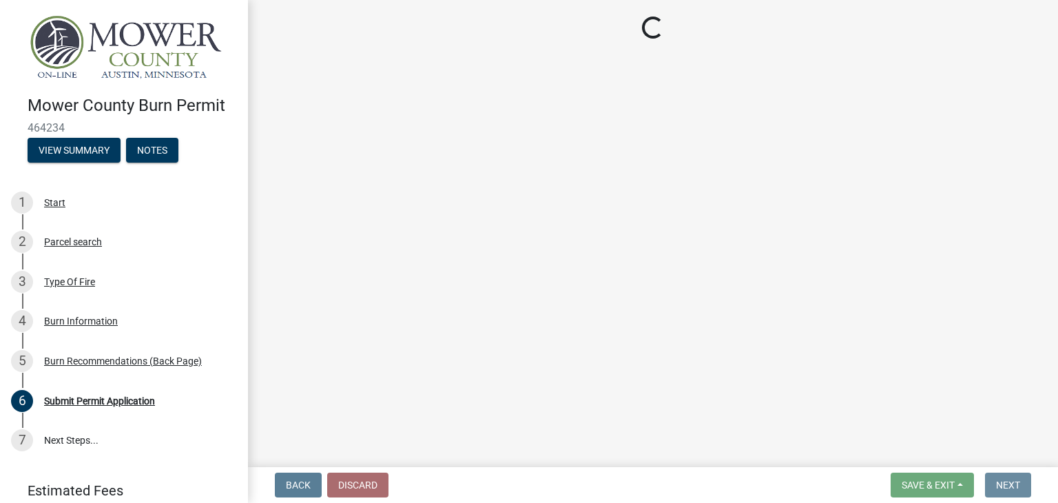
scroll to position [0, 0]
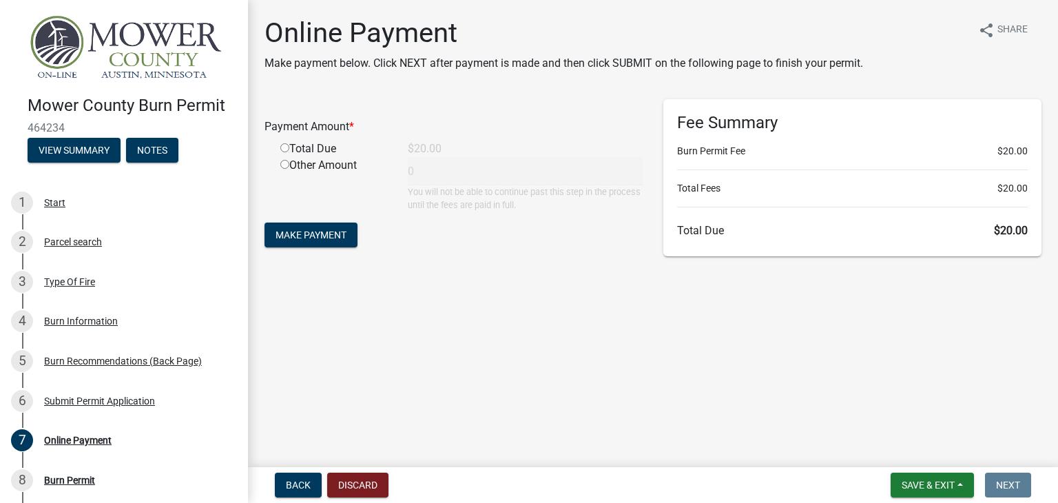
click at [283, 150] on input "radio" at bounding box center [284, 147] width 9 height 9
radio input "true"
type input "20"
click at [304, 235] on span "Make Payment" at bounding box center [311, 234] width 71 height 11
